Goal: Task Accomplishment & Management: Manage account settings

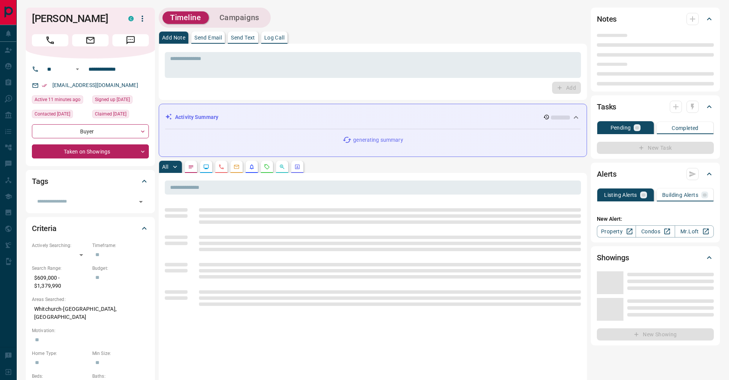
type input "**"
type input "**********"
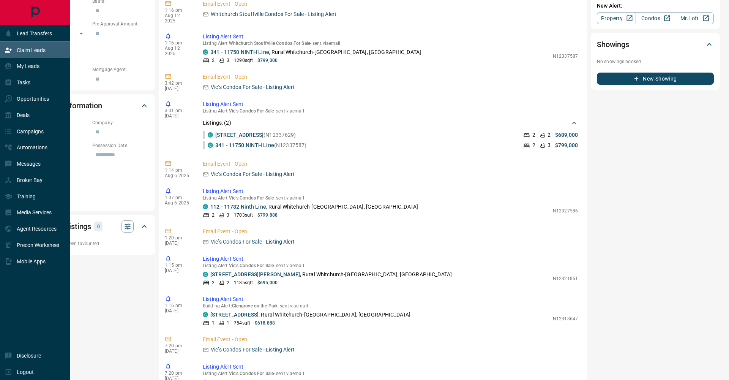
click at [7, 55] on div "Claim Leads" at bounding box center [25, 50] width 41 height 13
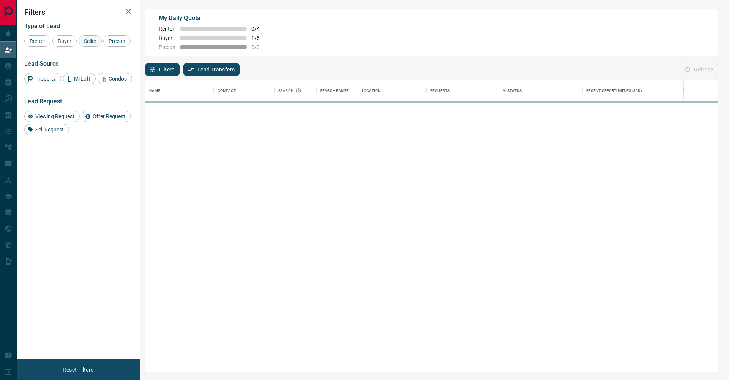
scroll to position [292, 573]
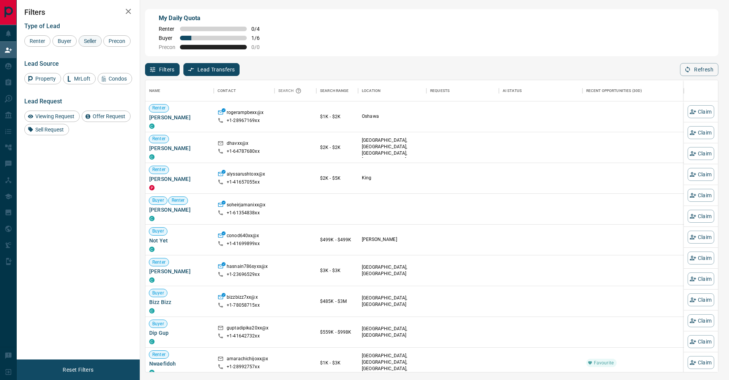
drag, startPoint x: 71, startPoint y: 40, endPoint x: 89, endPoint y: 41, distance: 17.8
click at [73, 40] on span "Buyer" at bounding box center [64, 41] width 19 height 6
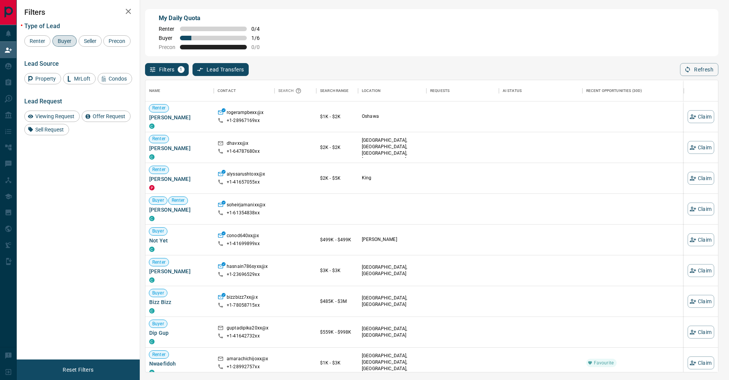
drag, startPoint x: 89, startPoint y: 41, endPoint x: 55, endPoint y: 54, distance: 36.8
click at [89, 41] on span "Seller" at bounding box center [90, 41] width 18 height 6
click at [106, 44] on span "Precon" at bounding box center [117, 41] width 22 height 6
click at [123, 12] on button "button" at bounding box center [128, 11] width 15 height 15
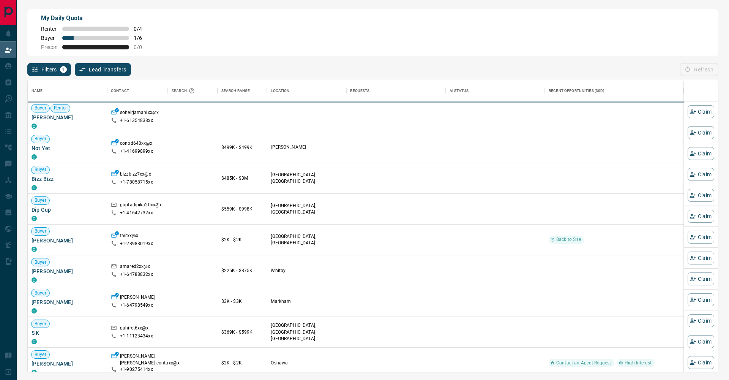
scroll to position [292, 690]
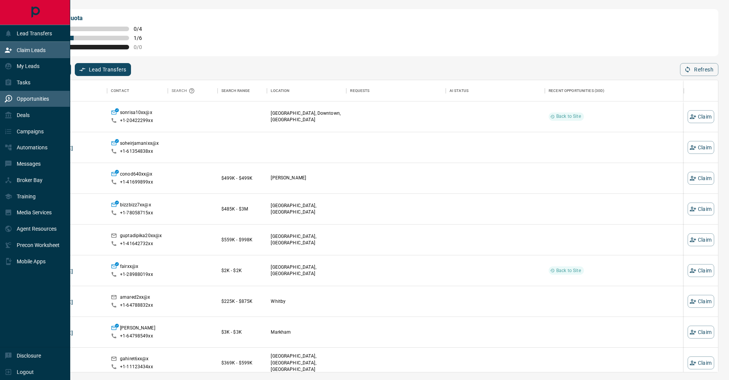
click at [30, 99] on p "Opportunities" at bounding box center [33, 99] width 32 height 6
